Goal: Check status: Check status

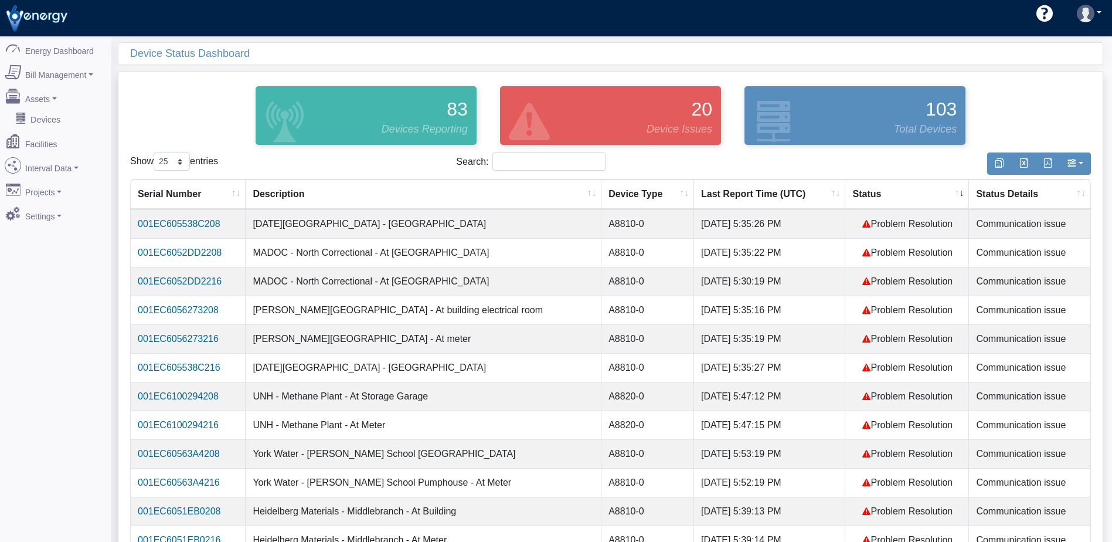
select select "25"
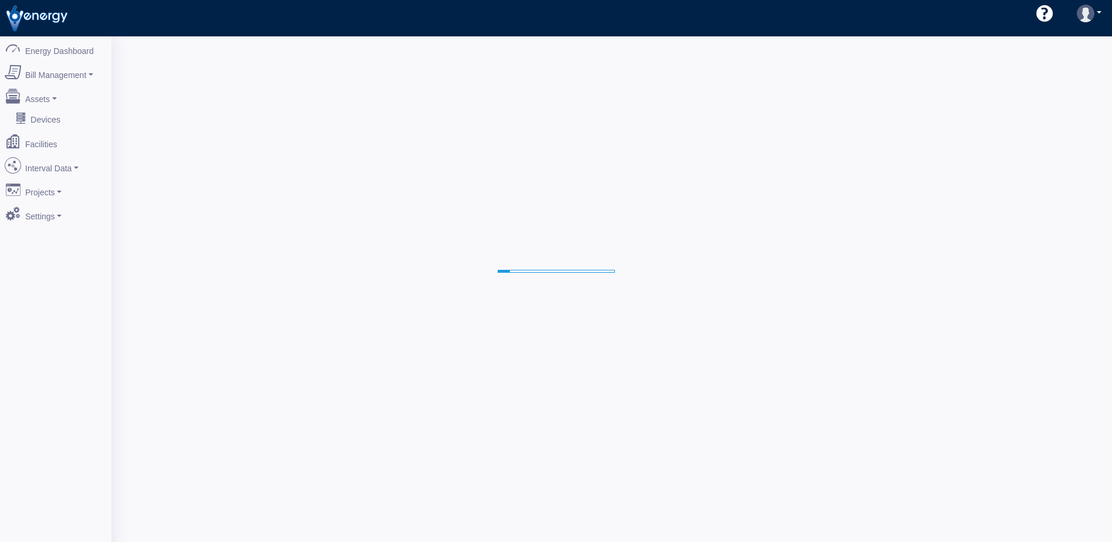
select select "25"
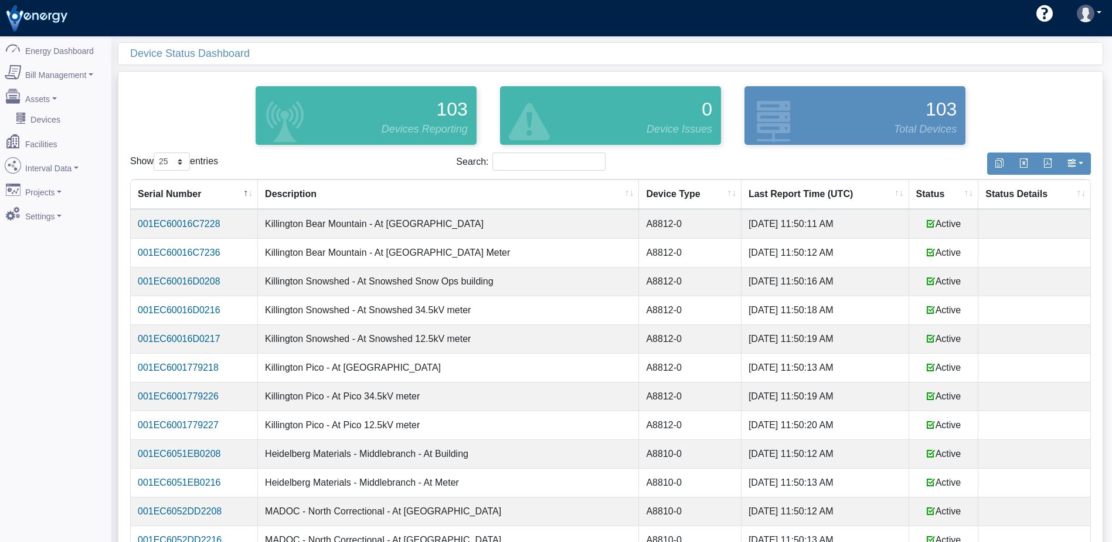
click at [911, 195] on th "Status" at bounding box center [944, 194] width 70 height 30
click at [915, 195] on th "Status" at bounding box center [944, 194] width 70 height 30
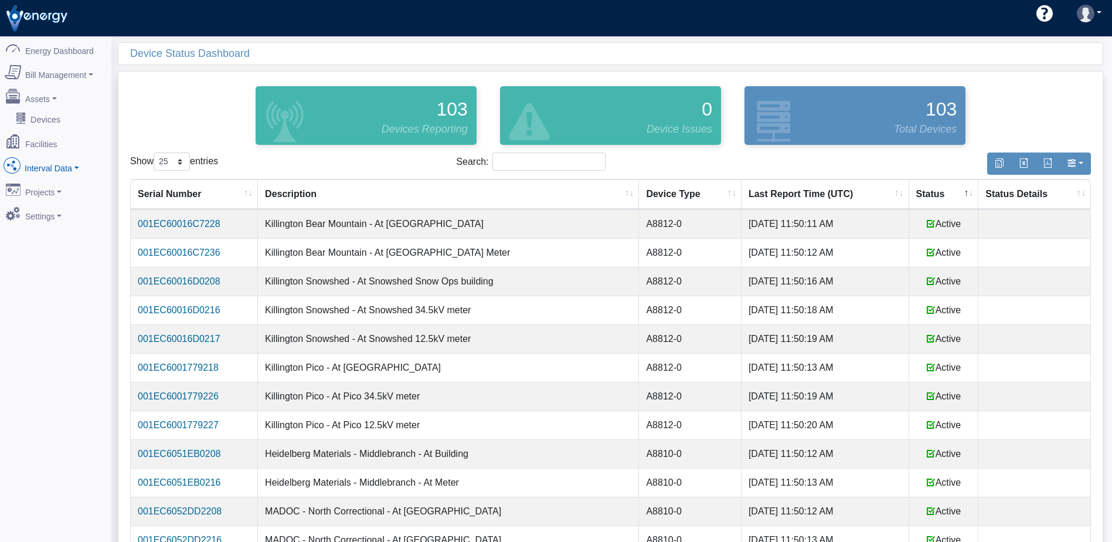
click at [47, 162] on link "Interval Data" at bounding box center [56, 165] width 114 height 25
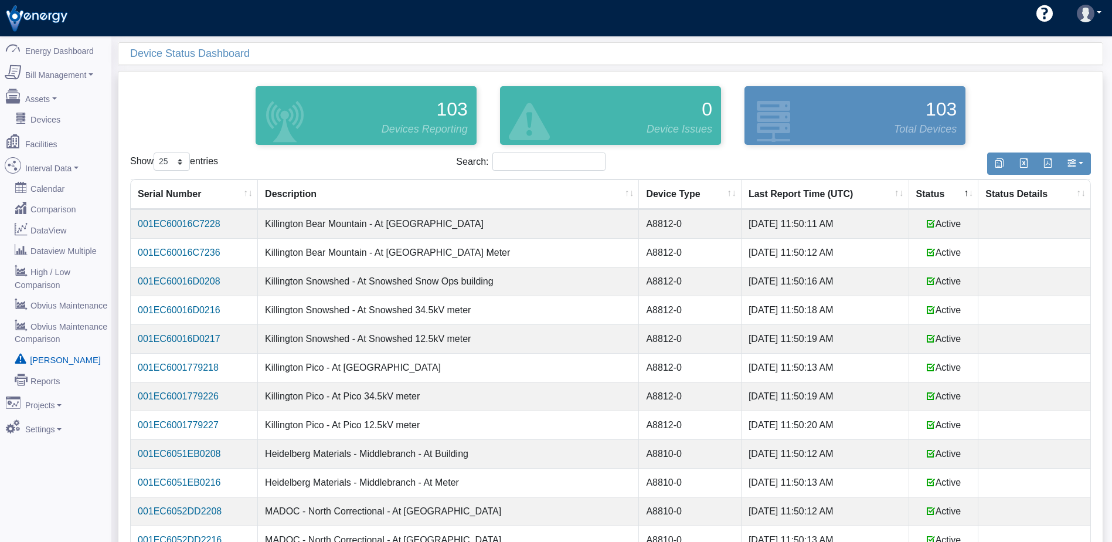
click at [49, 349] on link "[PERSON_NAME]" at bounding box center [56, 359] width 114 height 21
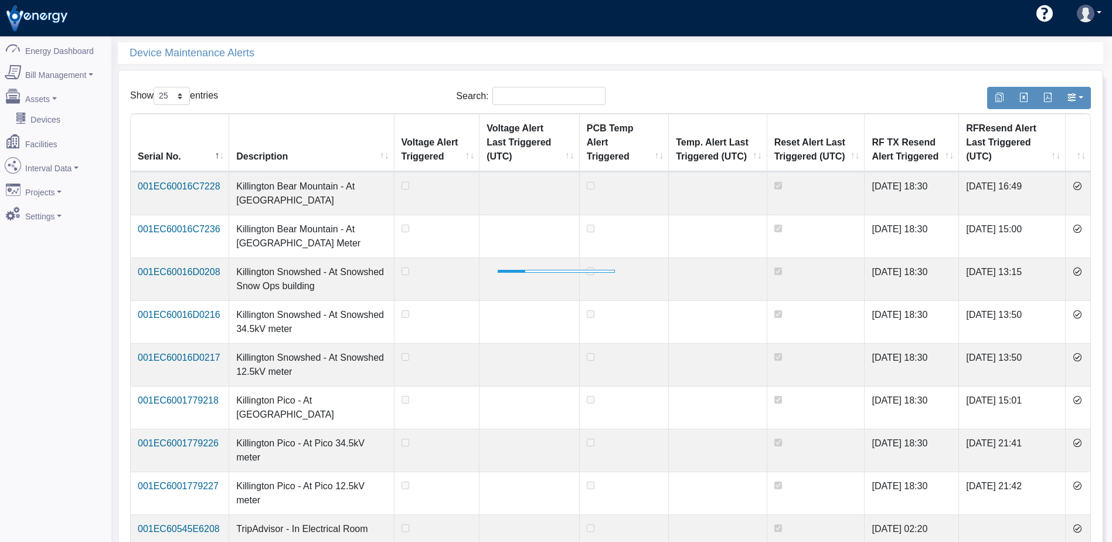
select select "25"
click at [64, 162] on link "Interval Data" at bounding box center [56, 165] width 114 height 25
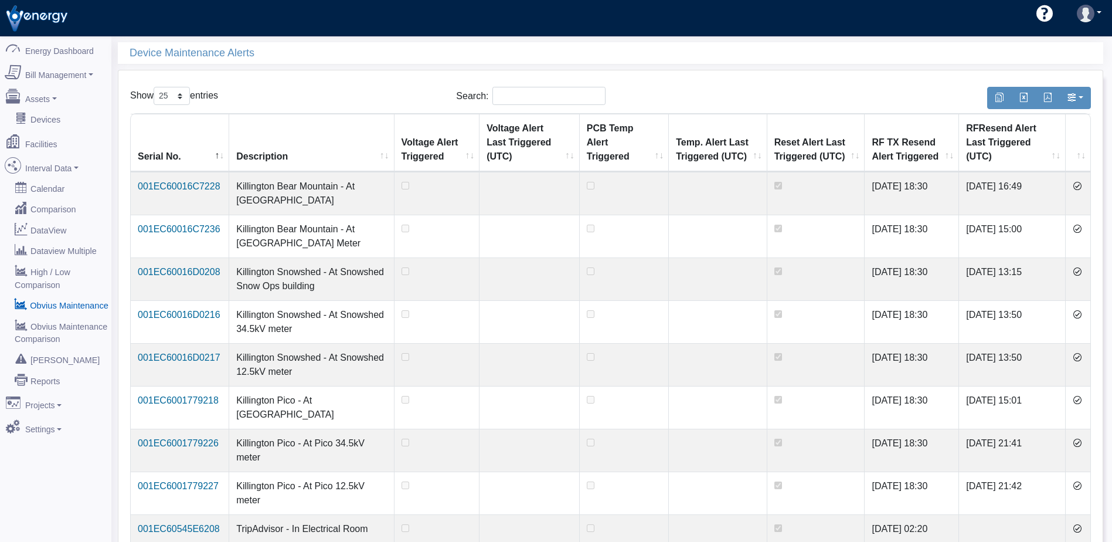
click at [42, 294] on link "Obvius Maintenance" at bounding box center [56, 304] width 114 height 21
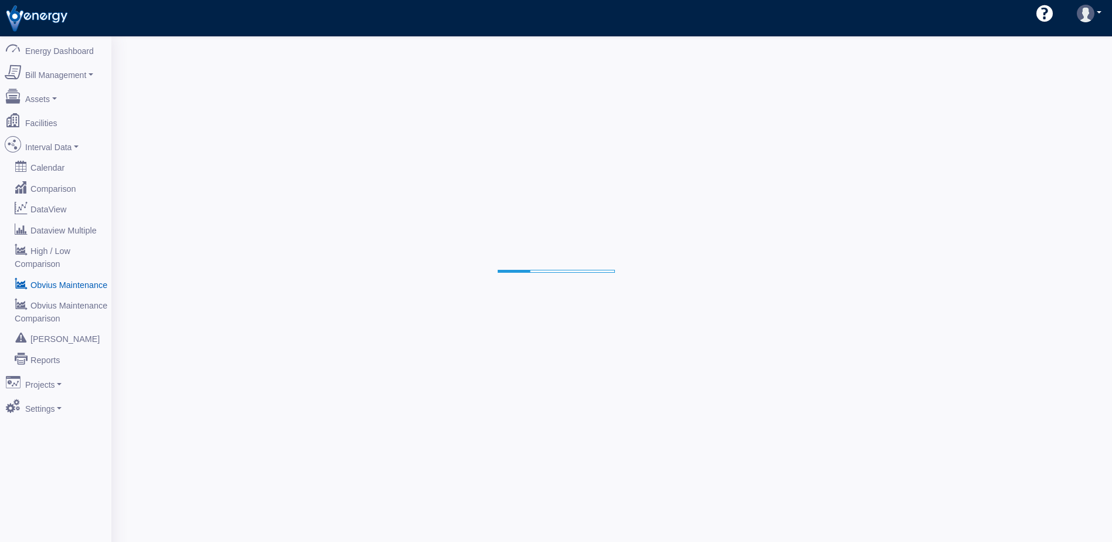
select select "25"
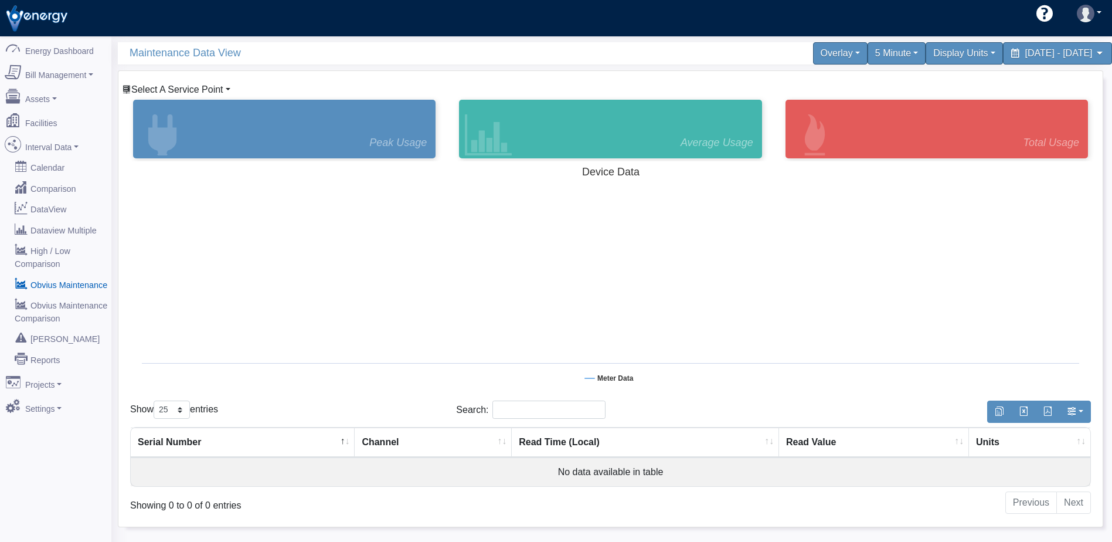
click at [213, 87] on span "Select A Service Point" at bounding box center [177, 89] width 92 height 10
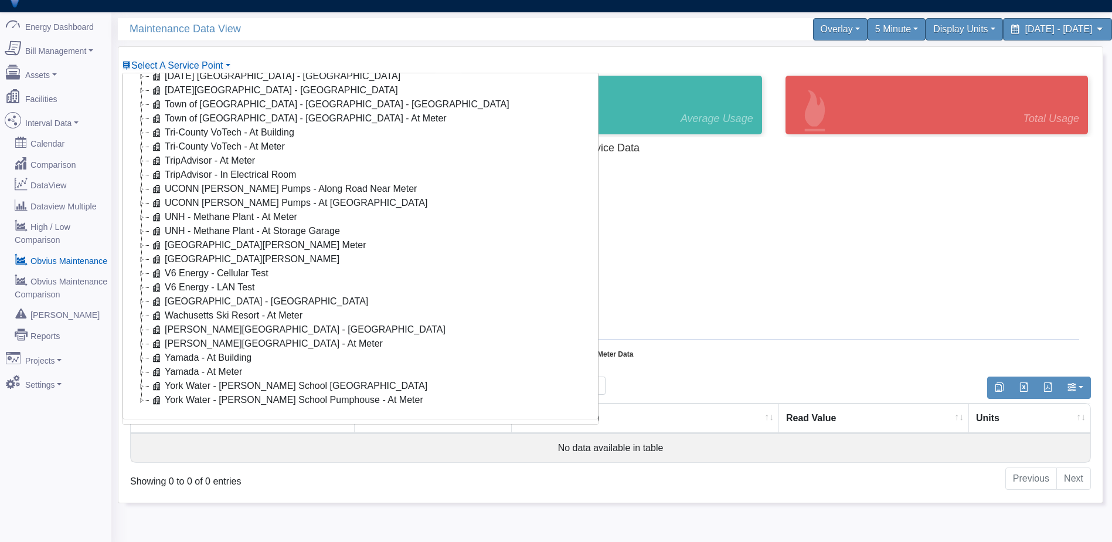
scroll to position [36, 0]
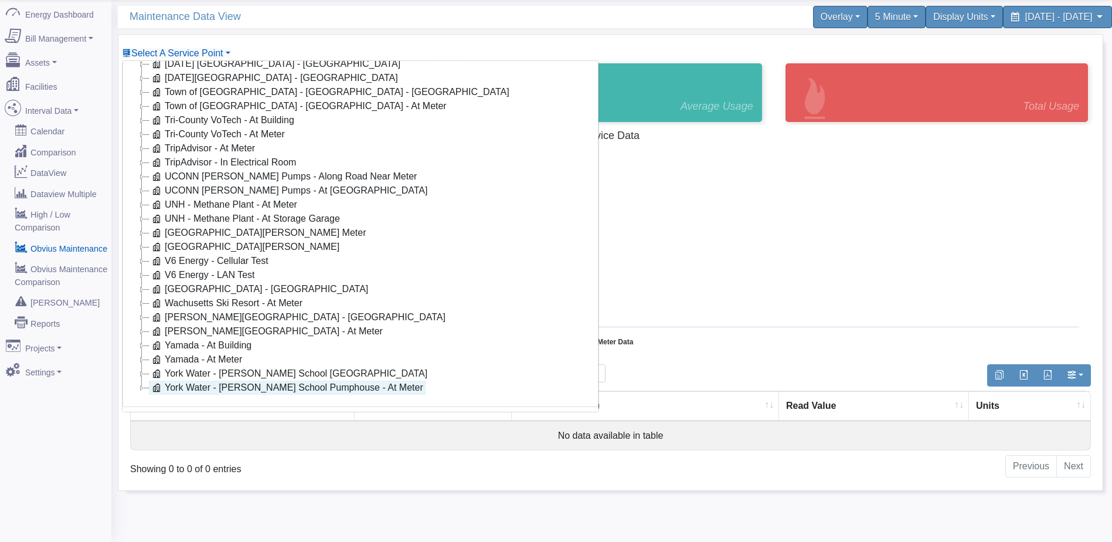
click at [328, 380] on link "York Water - [PERSON_NAME] School Pumphouse - At Meter" at bounding box center [287, 387] width 277 height 14
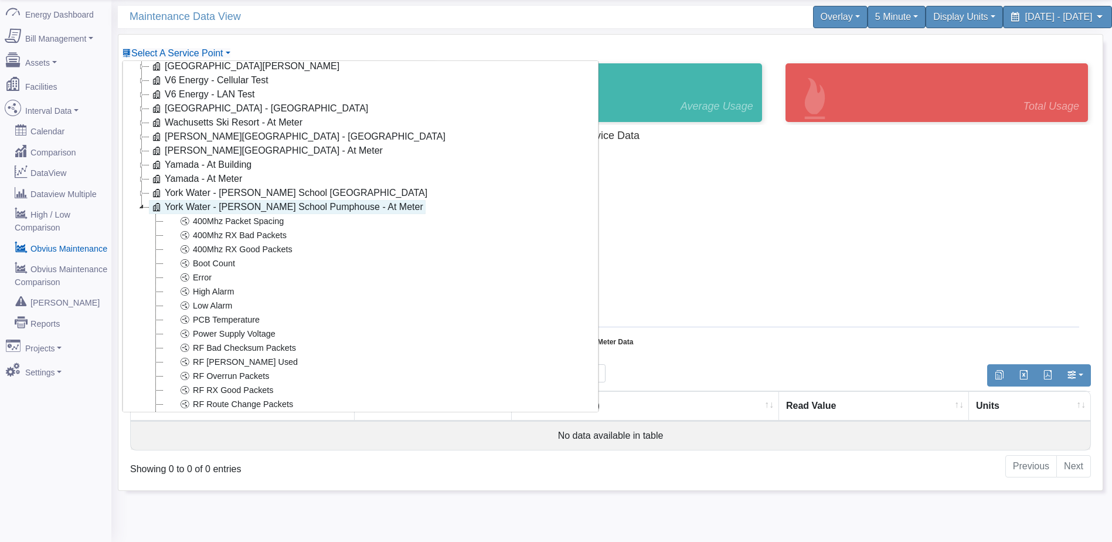
scroll to position [1480, 0]
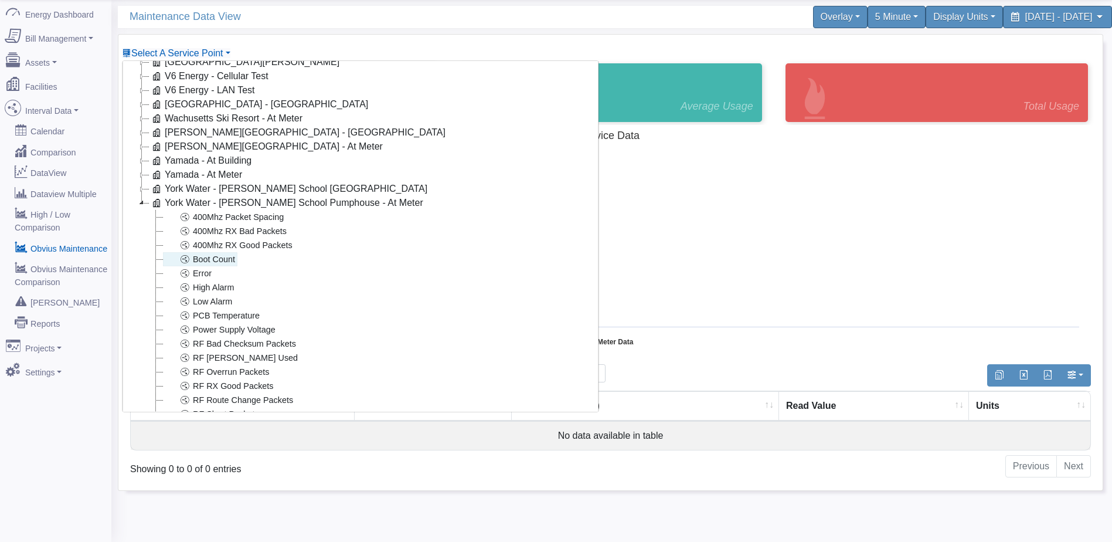
click at [228, 264] on link "Boot Count" at bounding box center [200, 259] width 74 height 14
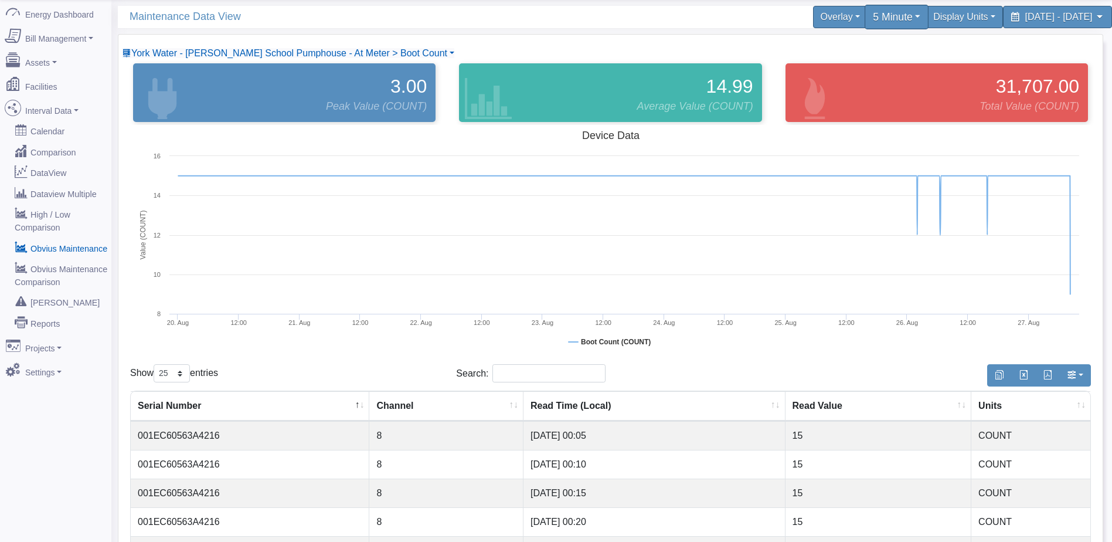
click at [865, 15] on div "5 Minute" at bounding box center [897, 17] width 64 height 25
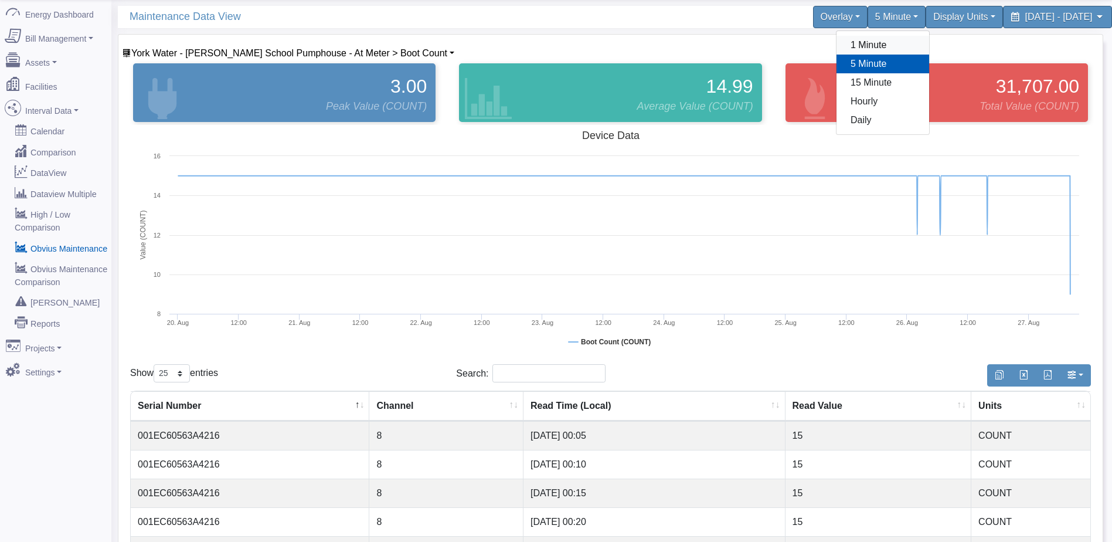
click at [837, 46] on link "1 Minute" at bounding box center [883, 45] width 93 height 19
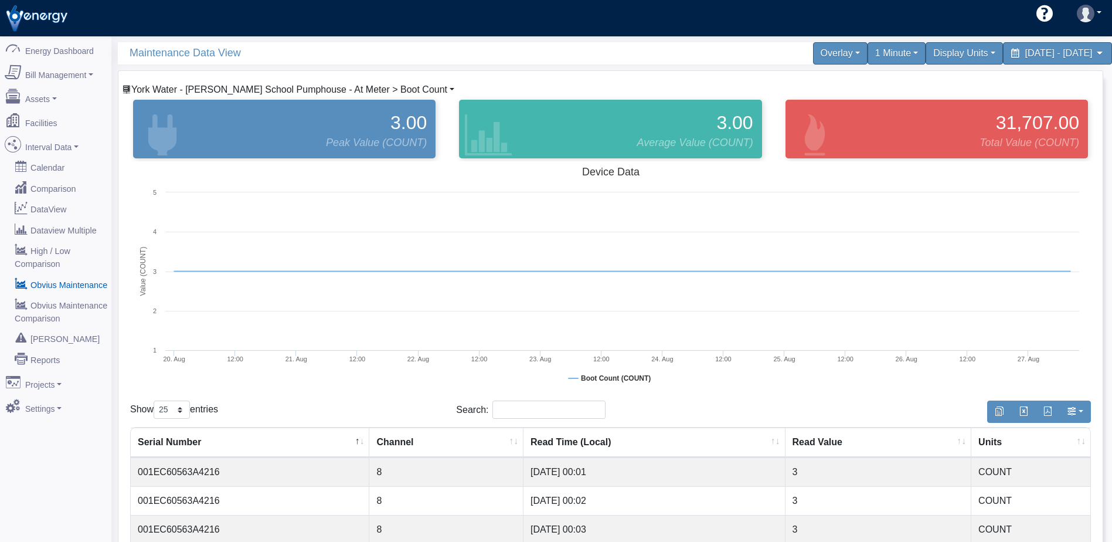
click at [314, 94] on span "York Water - [PERSON_NAME] School Pumphouse - At Meter > Boot Count" at bounding box center [289, 89] width 316 height 10
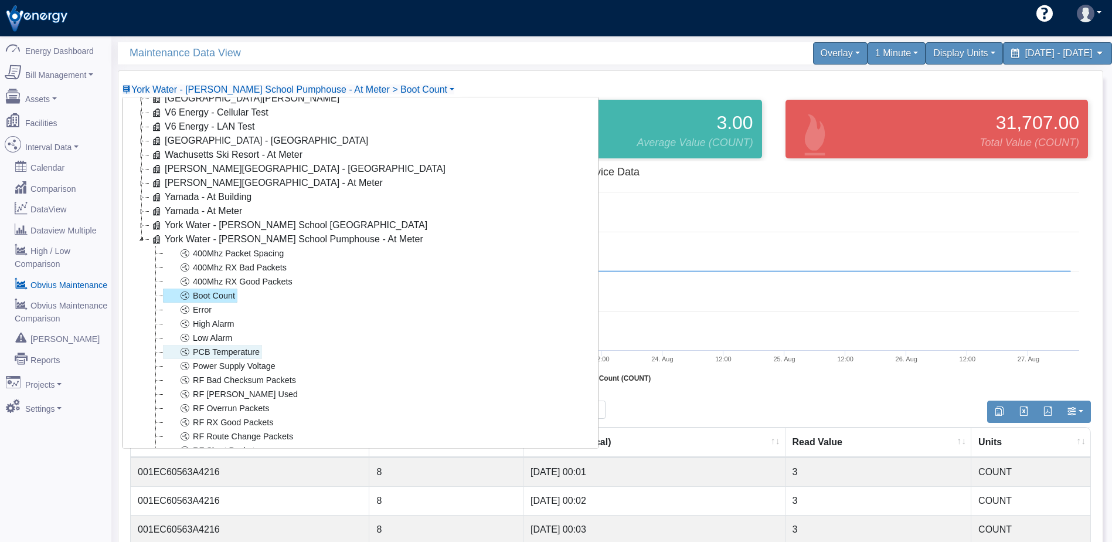
click at [227, 355] on link "PCB Temperature" at bounding box center [212, 352] width 99 height 14
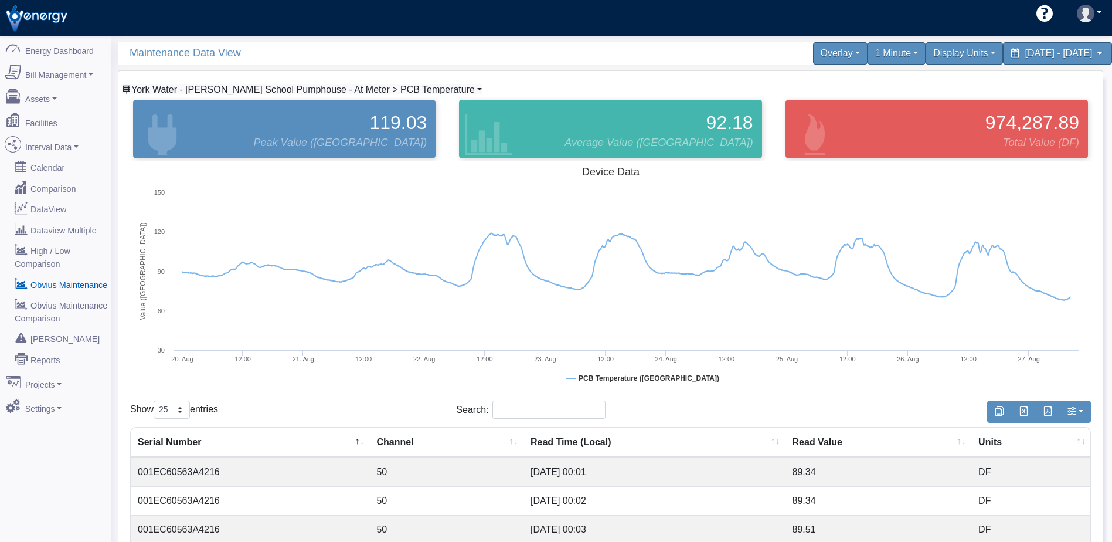
click at [317, 91] on span "York Water - [PERSON_NAME] School Pumphouse - At Meter > PCB Temperature" at bounding box center [303, 89] width 344 height 10
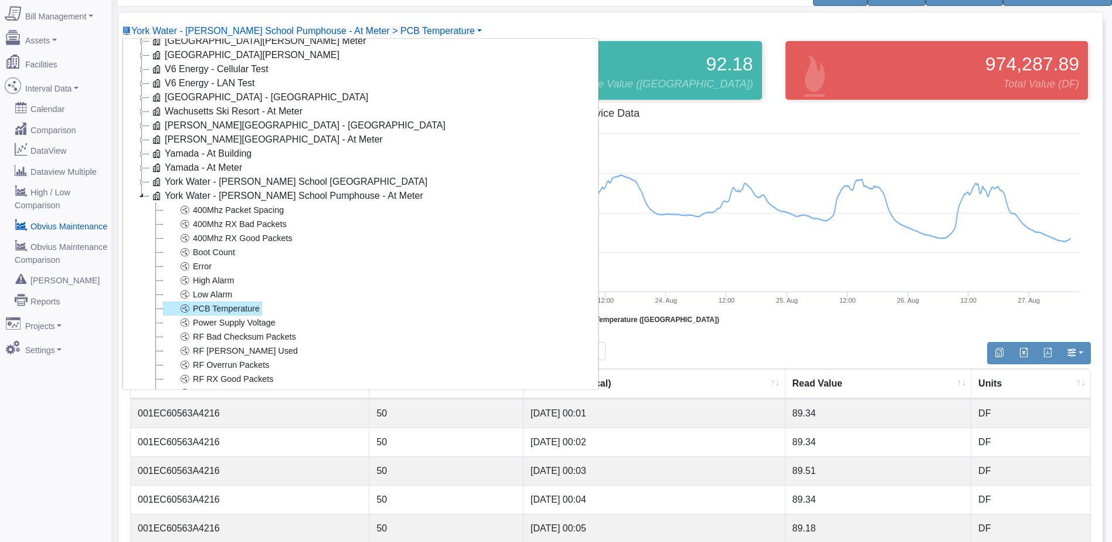
scroll to position [1508, 0]
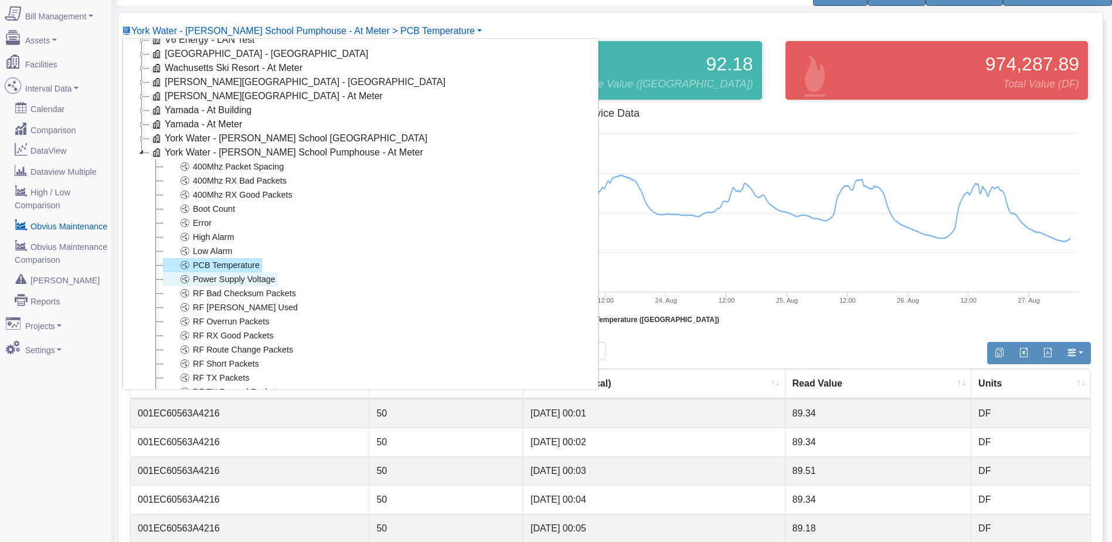
click at [259, 279] on link "Power Supply Voltage" at bounding box center [220, 279] width 115 height 14
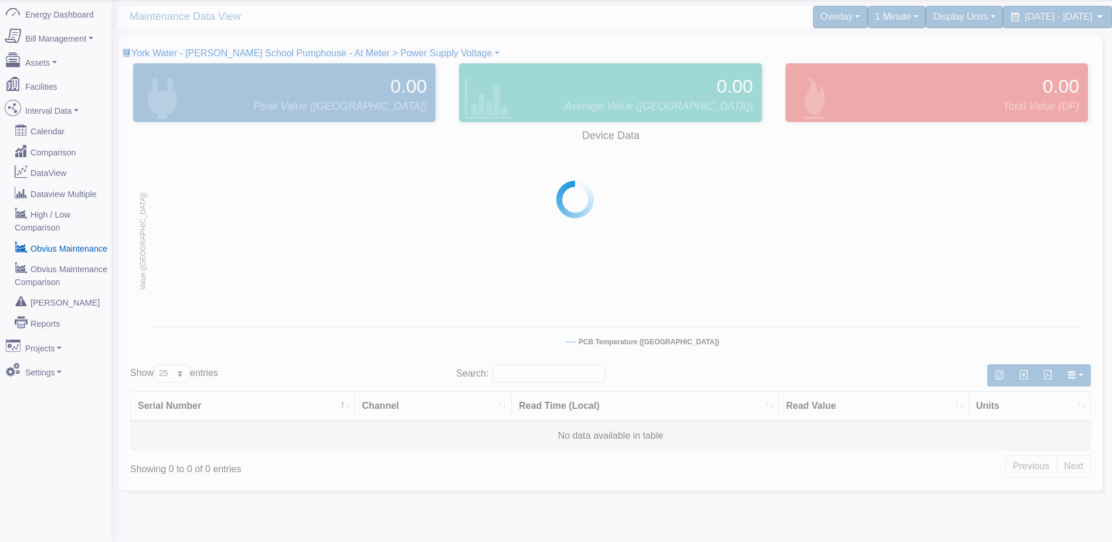
scroll to position [36, 0]
